Goal: Navigation & Orientation: Find specific page/section

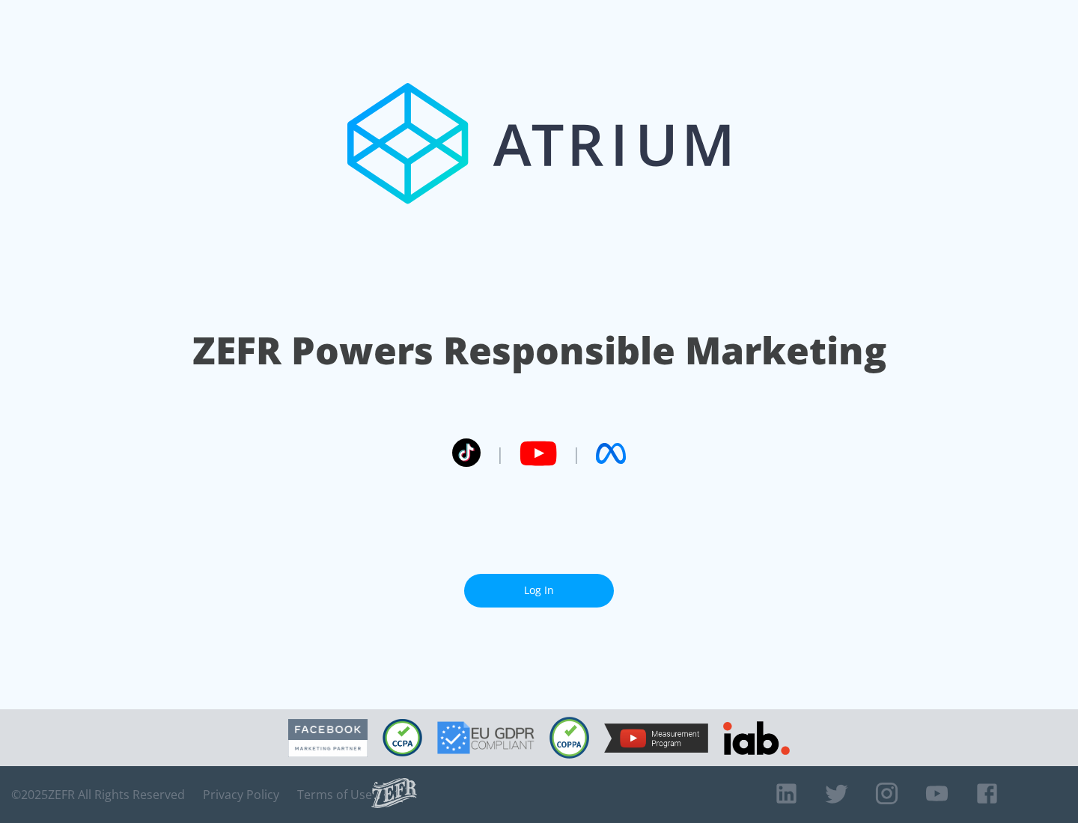
click at [539, 591] on link "Log In" at bounding box center [539, 591] width 150 height 34
